Goal: Transaction & Acquisition: Purchase product/service

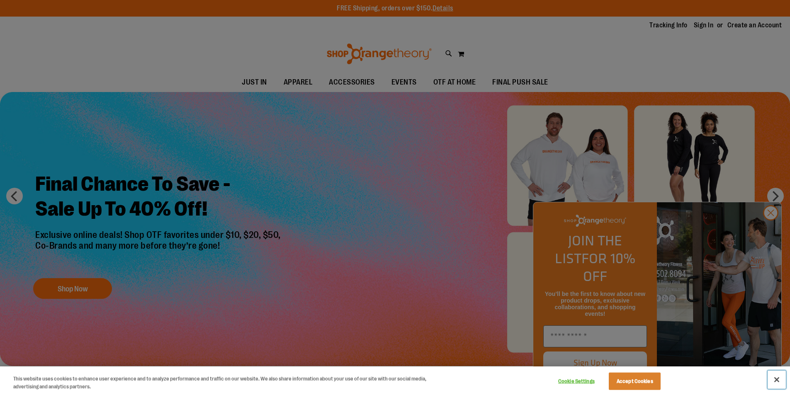
click at [777, 379] on button "Close" at bounding box center [776, 380] width 18 height 18
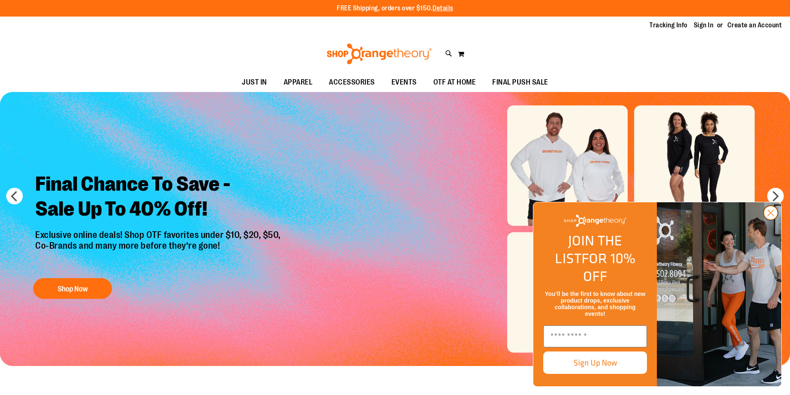
click at [769, 220] on circle "Close dialog" at bounding box center [770, 213] width 14 height 14
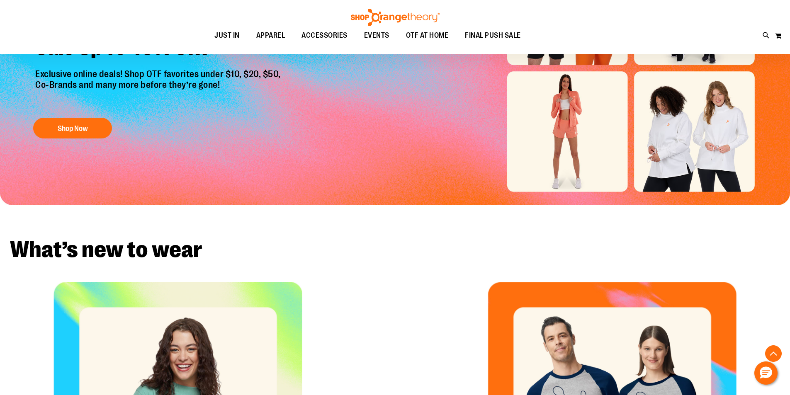
scroll to position [149, 0]
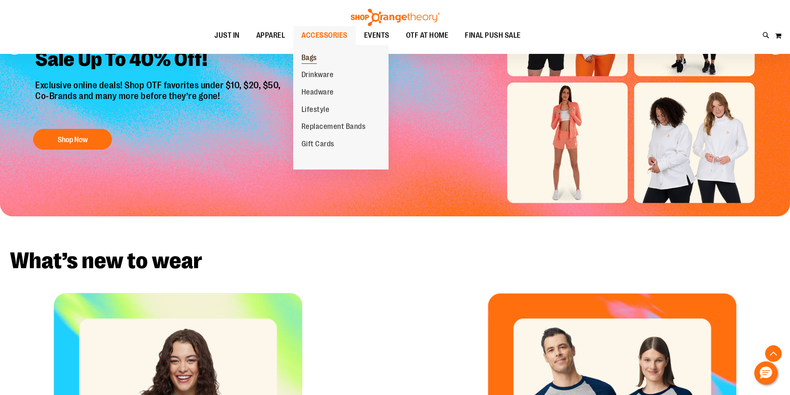
click at [307, 56] on span "Bags" at bounding box center [308, 58] width 15 height 10
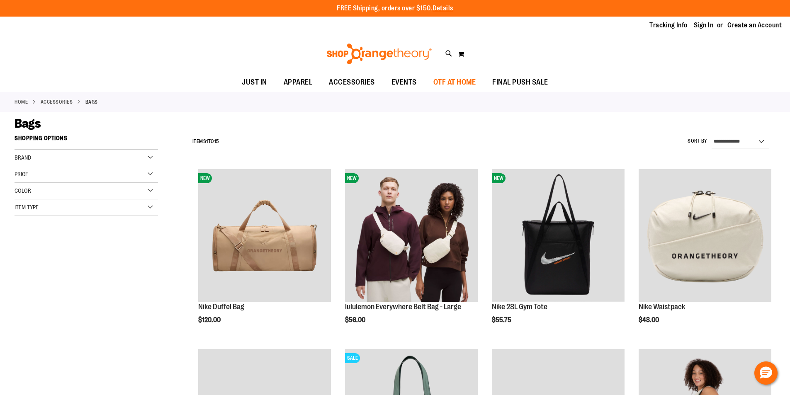
click at [465, 85] on span "OTF AT HOME" at bounding box center [454, 82] width 43 height 19
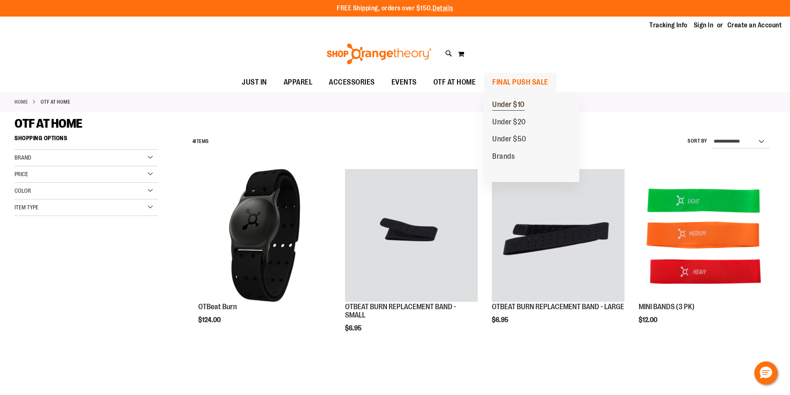
click at [513, 108] on span "Under $10" at bounding box center [508, 105] width 32 height 10
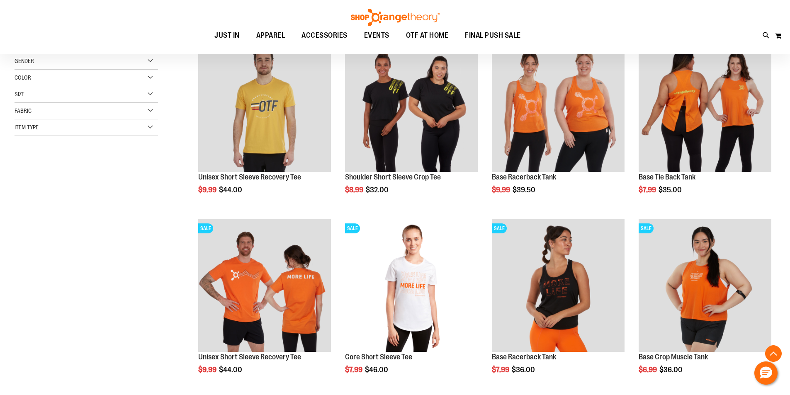
scroll to position [165, 0]
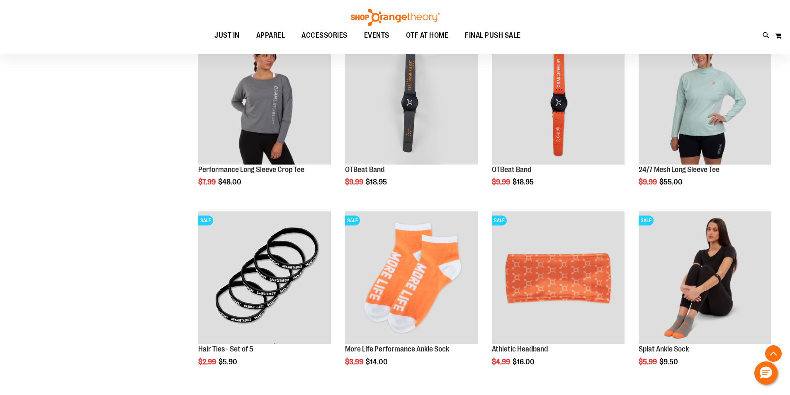
scroll to position [497, 0]
